Goal: Navigation & Orientation: Go to known website

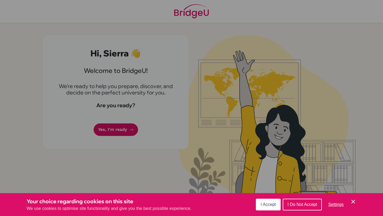
click at [275, 207] on button "I Accept" at bounding box center [268, 205] width 25 height 12
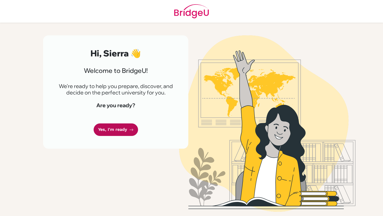
click at [107, 129] on link "Yes, I'm ready" at bounding box center [116, 129] width 44 height 12
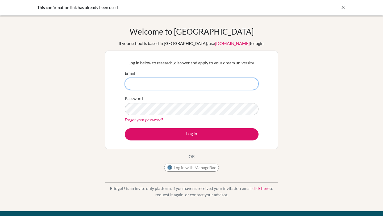
type input "[EMAIL_ADDRESS][DOMAIN_NAME]"
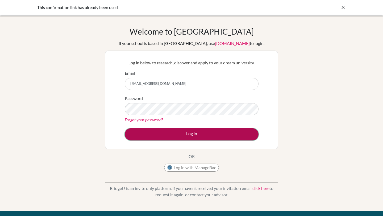
click at [175, 139] on button "Log in" at bounding box center [192, 134] width 134 height 12
